Goal: Task Accomplishment & Management: Manage account settings

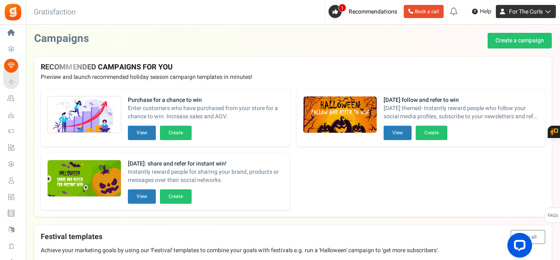
click at [513, 12] on span "For The Curls" at bounding box center [526, 11] width 34 height 9
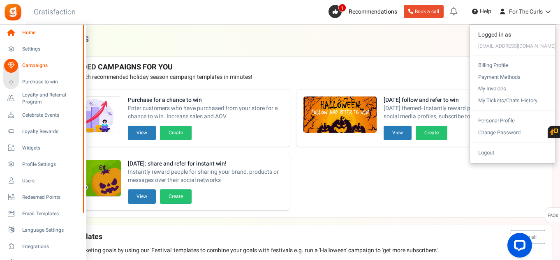
click at [29, 34] on span "Home" at bounding box center [51, 32] width 58 height 7
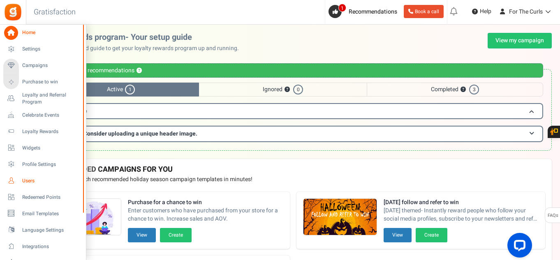
click at [34, 176] on link "Users" at bounding box center [42, 181] width 79 height 14
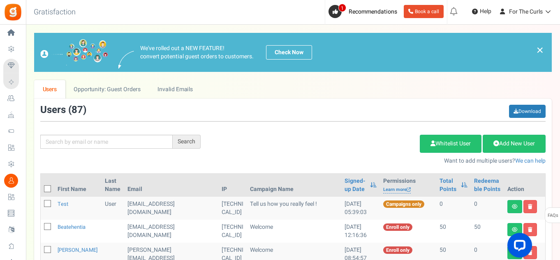
scroll to position [82, 0]
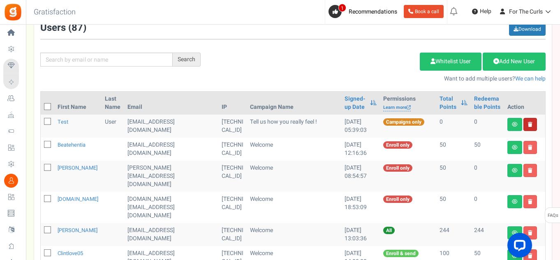
click at [534, 128] on link at bounding box center [530, 124] width 14 height 13
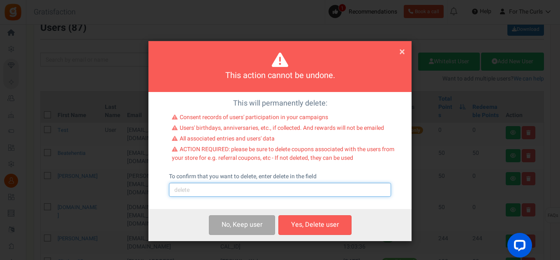
click at [229, 193] on input "text" at bounding box center [280, 190] width 222 height 14
type input "delete"
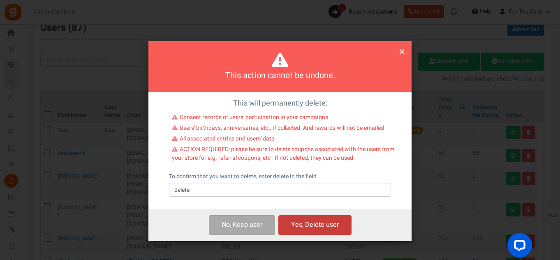
click at [328, 221] on button "Yes, Delete user" at bounding box center [314, 224] width 73 height 19
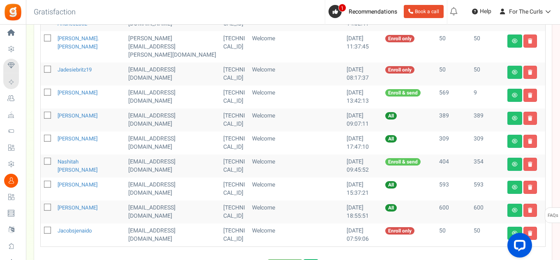
scroll to position [453, 0]
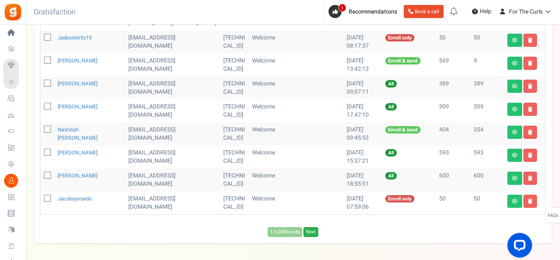
click at [314, 227] on link "Next" at bounding box center [310, 232] width 15 height 10
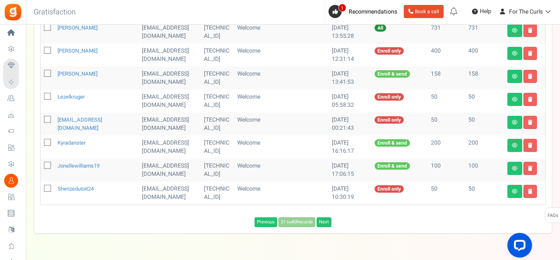
click at [314, 201] on td "Welcome" at bounding box center [281, 193] width 95 height 23
click at [324, 221] on link "Next" at bounding box center [324, 222] width 15 height 10
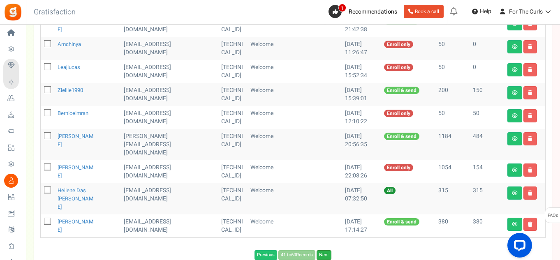
click at [327, 250] on link "Next" at bounding box center [324, 255] width 15 height 10
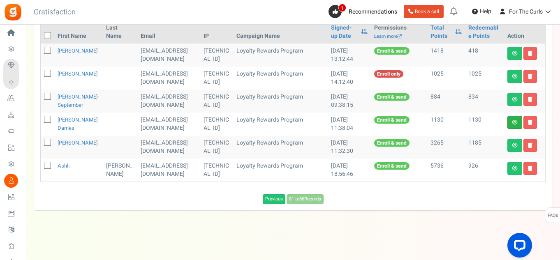
click at [515, 125] on link at bounding box center [514, 122] width 15 height 13
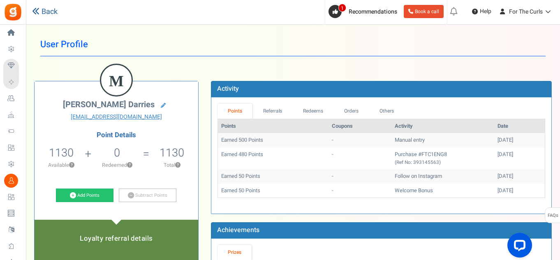
click at [34, 13] on icon at bounding box center [35, 10] width 7 height 7
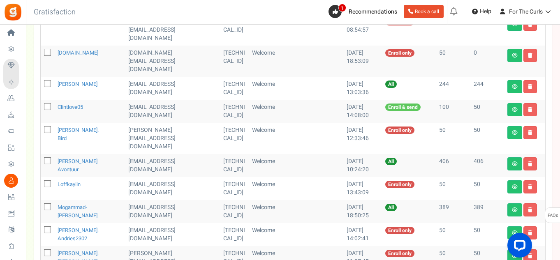
scroll to position [476, 0]
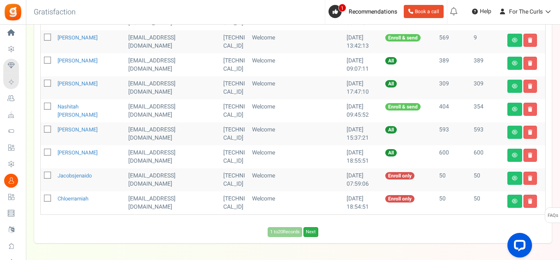
click at [313, 227] on link "Next" at bounding box center [310, 232] width 15 height 10
click at [313, 223] on div "1 to 20 Records Next Loading..." at bounding box center [293, 230] width 518 height 14
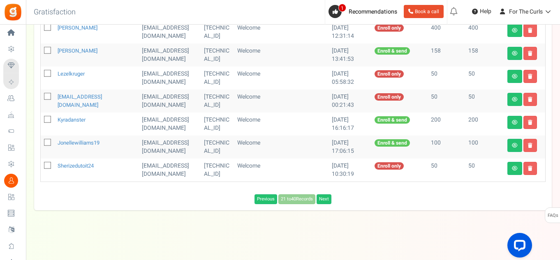
click at [315, 199] on div "Previous 21 to 40 Records Next Loading..." at bounding box center [293, 199] width 518 height 10
click at [324, 200] on link "Next" at bounding box center [324, 199] width 15 height 10
click at [324, 200] on span "Loading..." at bounding box center [332, 199] width 26 height 9
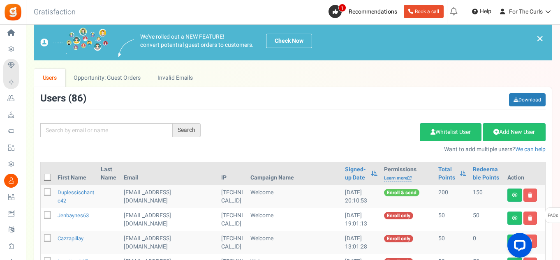
scroll to position [0, 0]
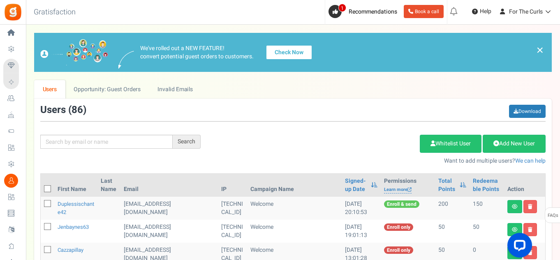
click at [284, 50] on link "Check Now" at bounding box center [289, 52] width 46 height 14
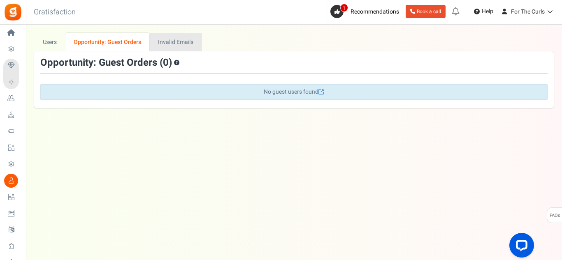
click at [184, 44] on link "Invalid Emails" at bounding box center [176, 42] width 52 height 18
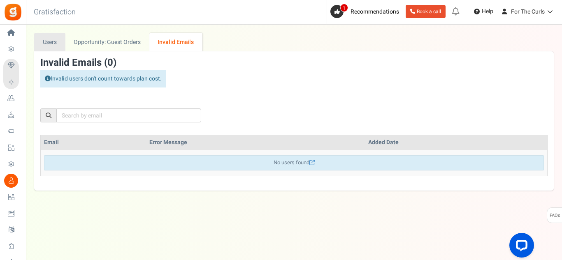
click at [51, 39] on link "Users" at bounding box center [49, 42] width 31 height 18
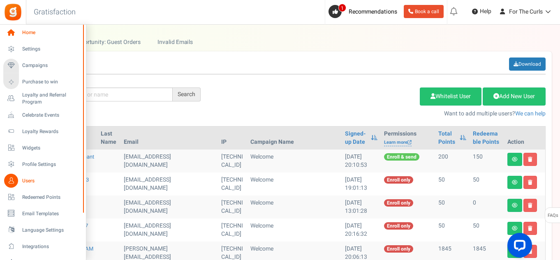
click at [10, 36] on icon at bounding box center [11, 33] width 14 height 14
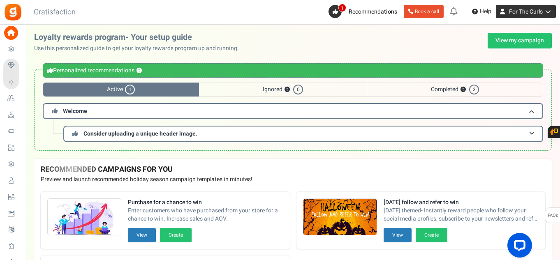
click at [533, 11] on span "For The Curls" at bounding box center [526, 11] width 34 height 9
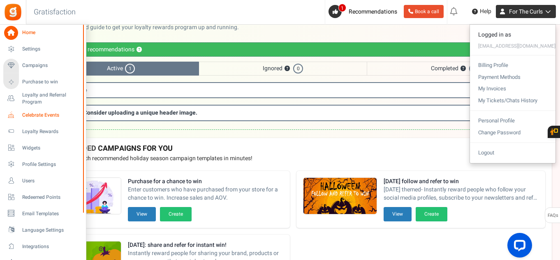
scroll to position [41, 0]
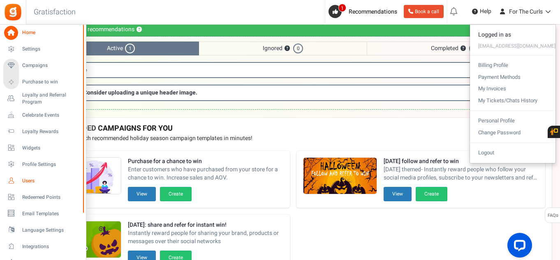
click at [33, 181] on span "Users" at bounding box center [51, 181] width 58 height 7
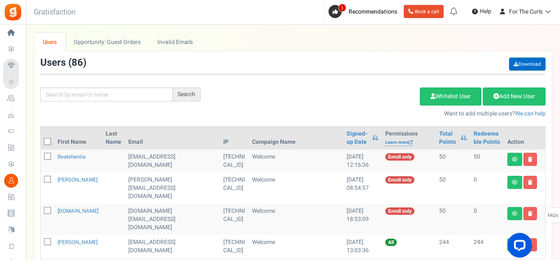
click at [521, 65] on link "Download" at bounding box center [527, 64] width 37 height 13
